Goal: Information Seeking & Learning: Learn about a topic

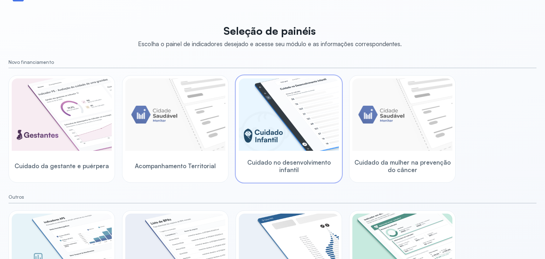
scroll to position [85, 0]
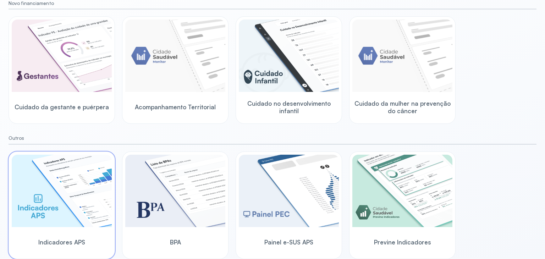
click at [61, 227] on div at bounding box center [62, 192] width 100 height 74
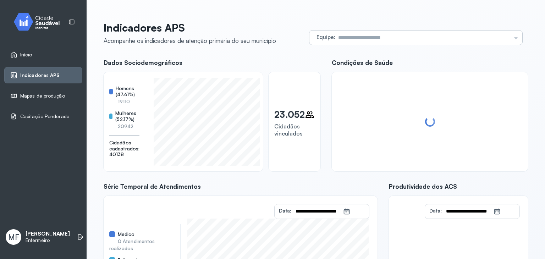
click at [400, 36] on input "text" at bounding box center [423, 37] width 176 height 14
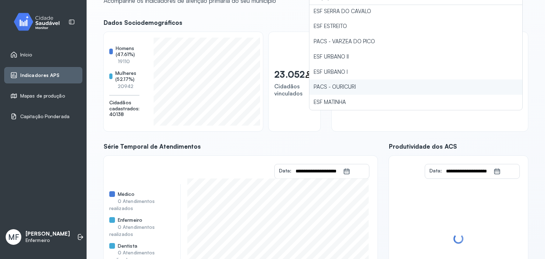
scroll to position [96, 0]
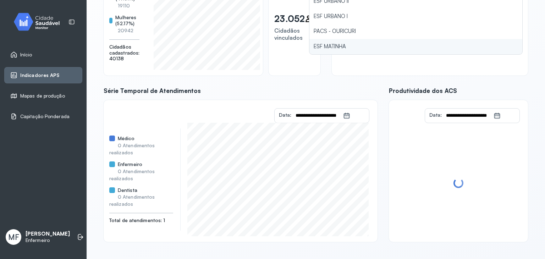
type input "**********"
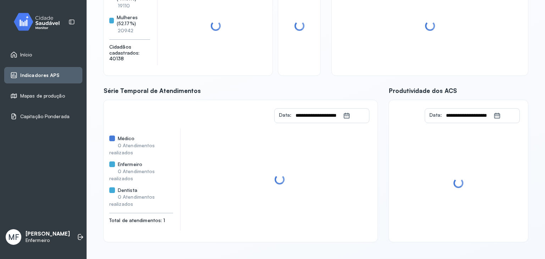
click at [331, 48] on div "**********" at bounding box center [316, 84] width 424 height 316
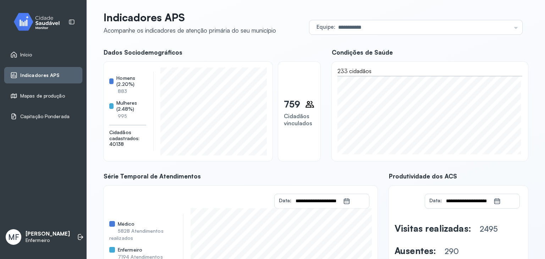
scroll to position [0, 0]
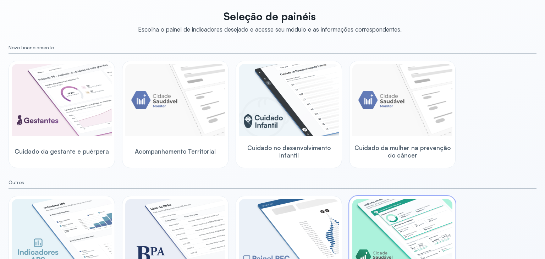
scroll to position [71, 0]
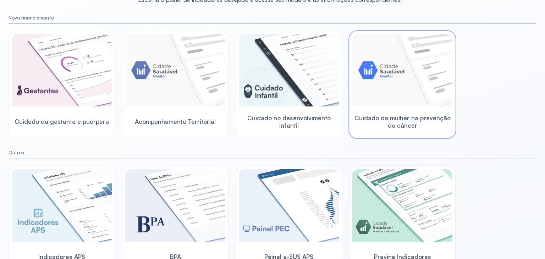
click at [363, 87] on img at bounding box center [402, 70] width 100 height 72
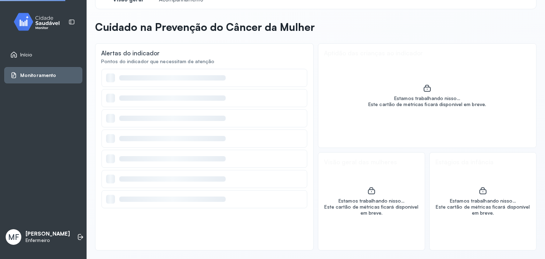
scroll to position [18, 0]
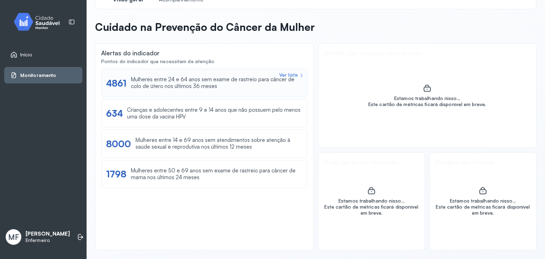
click at [154, 90] on div "Ver lista 4861 Mulheres entre 24 e 64 anos sem exame de rastreio para câncer de…" at bounding box center [204, 83] width 206 height 28
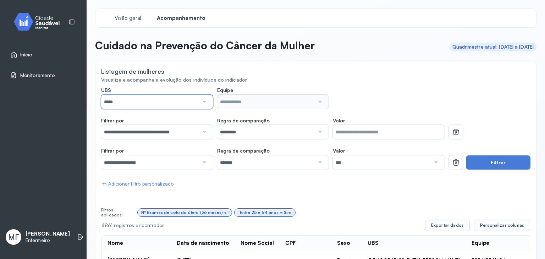
click at [179, 101] on input "*****" at bounding box center [150, 102] width 98 height 14
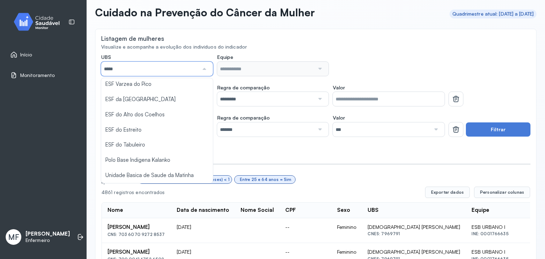
scroll to position [71, 0]
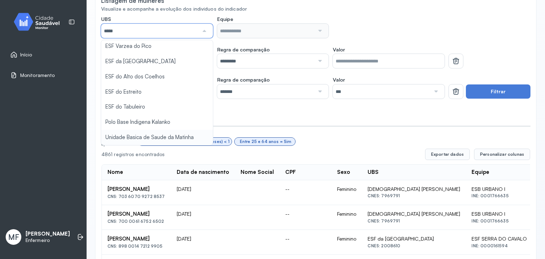
type input "*****"
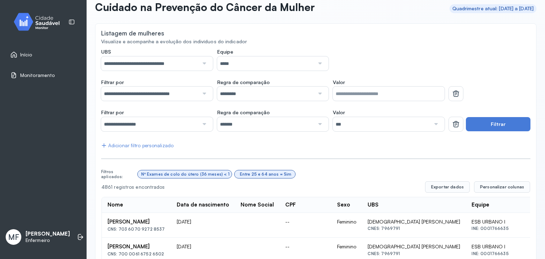
scroll to position [0, 0]
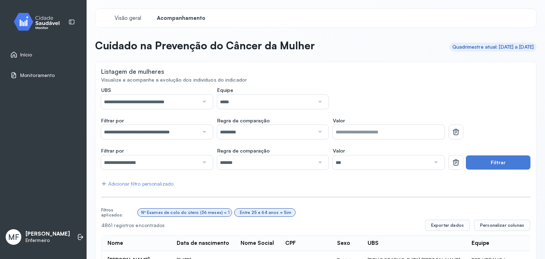
click at [250, 102] on input "*****" at bounding box center [266, 102] width 98 height 14
click at [498, 164] on button "Filtrar" at bounding box center [498, 162] width 65 height 14
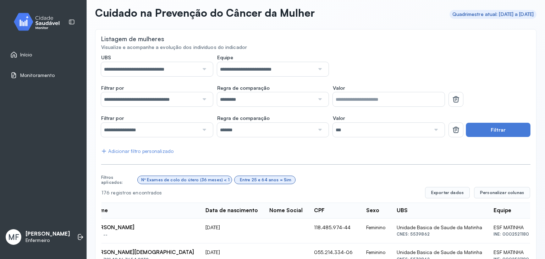
scroll to position [32, 0]
click at [338, 132] on input "***" at bounding box center [382, 130] width 98 height 14
click at [495, 128] on button "Filtrar" at bounding box center [498, 130] width 65 height 14
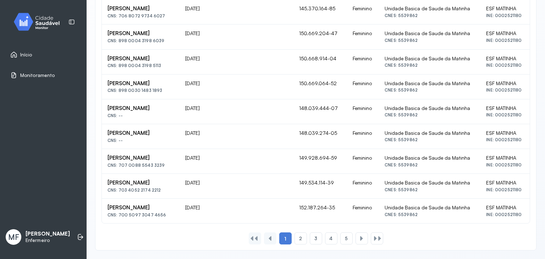
scroll to position [0, 0]
click at [16, 54] on icon at bounding box center [14, 55] width 6 height 6
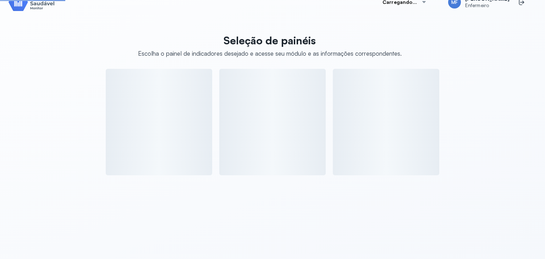
scroll to position [85, 0]
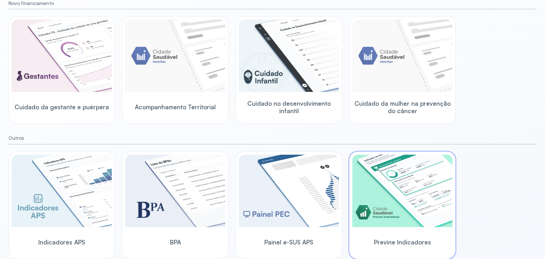
click at [377, 180] on img at bounding box center [402, 191] width 100 height 72
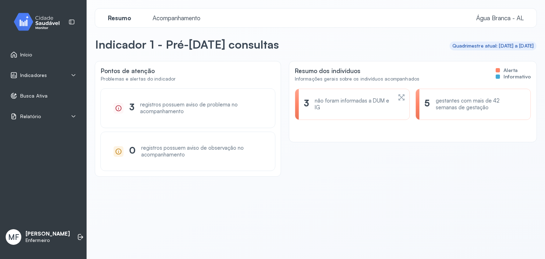
click at [58, 116] on div "Relatório" at bounding box center [43, 116] width 66 height 7
click at [35, 78] on span "Indicadores" at bounding box center [33, 75] width 27 height 6
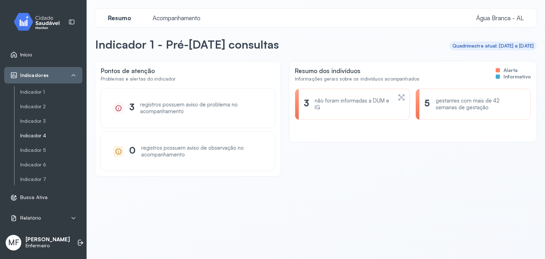
click at [42, 135] on link "Indicador 4" at bounding box center [51, 136] width 62 height 6
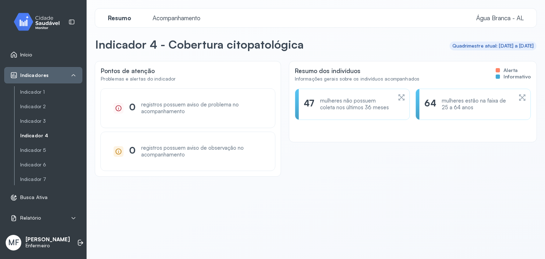
click at [376, 105] on div "mulheres não possuem coleta nos últimos 36 meses" at bounding box center [356, 104] width 72 height 13
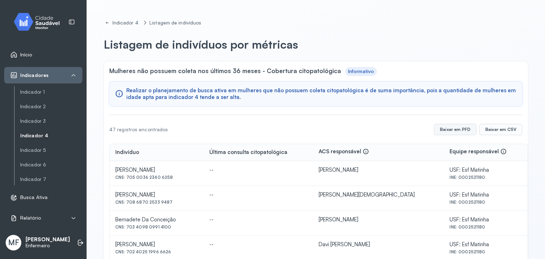
click at [442, 131] on button "Baixar em PFD" at bounding box center [455, 129] width 43 height 11
click at [457, 128] on button "Baixar em PFD" at bounding box center [455, 129] width 43 height 11
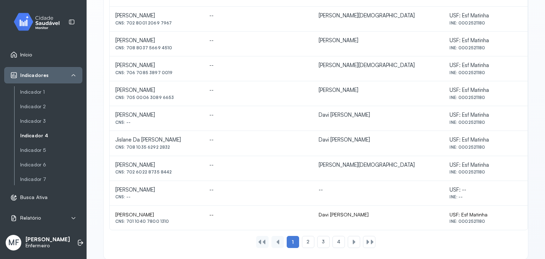
scroll to position [315, 0]
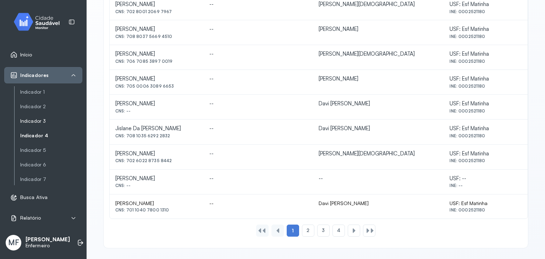
click at [35, 122] on link "Indicador 3" at bounding box center [51, 121] width 62 height 6
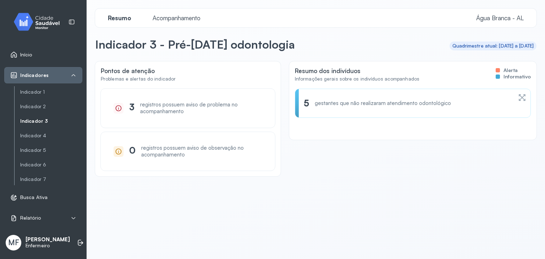
click at [365, 105] on div "gestantes que não realizaram atendimento odontológico" at bounding box center [383, 103] width 136 height 7
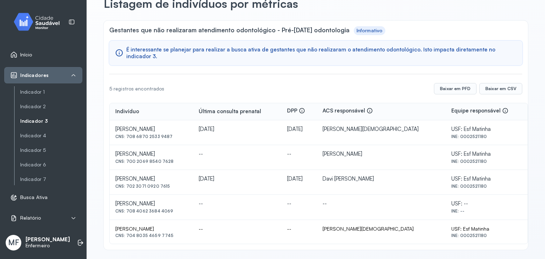
scroll to position [41, 0]
